Goal: Find specific page/section: Find specific page/section

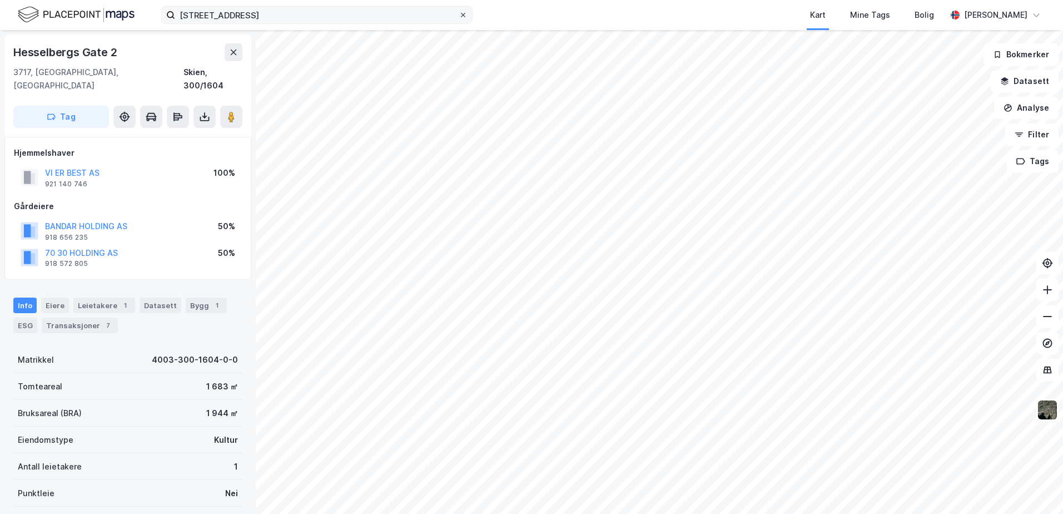
click at [462, 14] on icon at bounding box center [463, 15] width 7 height 7
click at [459, 14] on input "[STREET_ADDRESS]" at bounding box center [317, 15] width 284 height 17
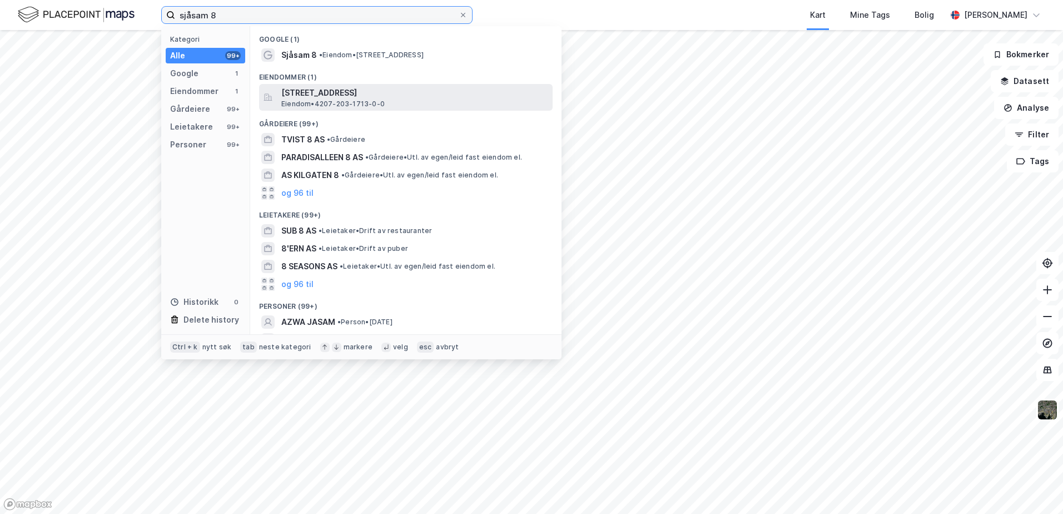
type input "sjåsam 8"
click at [333, 97] on span "[STREET_ADDRESS]" at bounding box center [414, 92] width 267 height 13
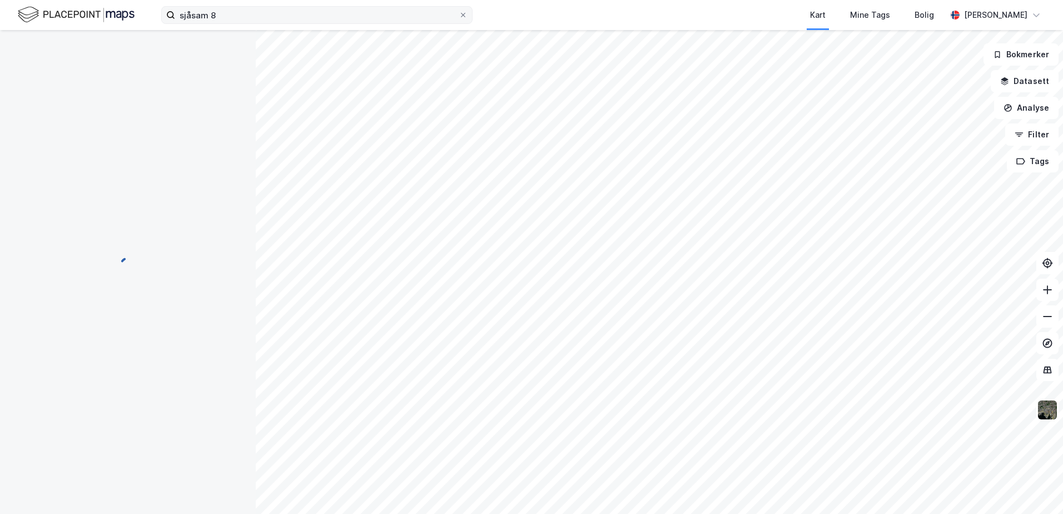
scroll to position [102, 0]
